Goal: Transaction & Acquisition: Purchase product/service

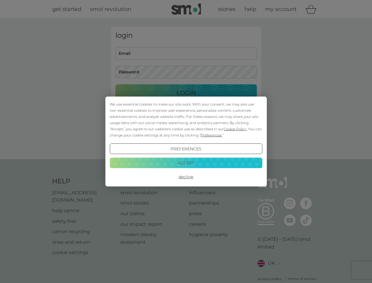
click at [236, 129] on span "Cookie Policy" at bounding box center [235, 129] width 23 height 4
click at [211, 135] on div "login Email Password Login ● ● ● ● ● ● ● ● ● ● ● ● ● ● ● ● ● ● ● ● ● ● ● ● ● ● …" at bounding box center [186, 89] width 150 height 124
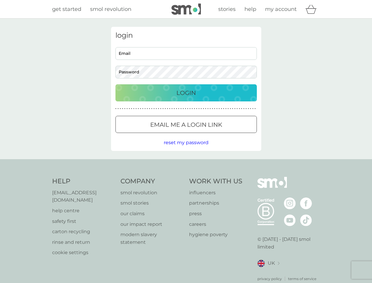
click at [186, 149] on div "login Email Password Login ● ● ● ● ● ● ● ● ● ● ● ● ● ● ● ● ● ● ● ● ● ● ● ● ● ● …" at bounding box center [186, 89] width 150 height 124
click at [186, 177] on div "Help [EMAIL_ADDRESS][DOMAIN_NAME] help centre safety first carton recycling rin…" at bounding box center [186, 229] width 268 height 105
click at [186, 163] on div "Help [EMAIL_ADDRESS][DOMAIN_NAME] help centre safety first carton recycling rin…" at bounding box center [186, 229] width 372 height 140
